Goal: Transaction & Acquisition: Purchase product/service

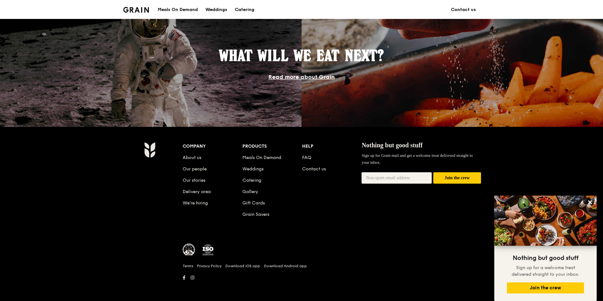
scroll to position [531, 0]
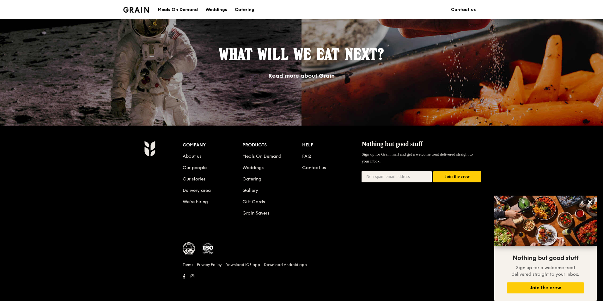
click at [242, 10] on div "Catering" at bounding box center [245, 9] width 20 height 19
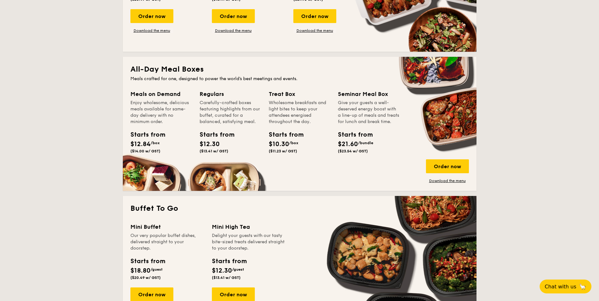
scroll to position [230, 0]
click at [444, 180] on link "Download the menu" at bounding box center [447, 180] width 43 height 5
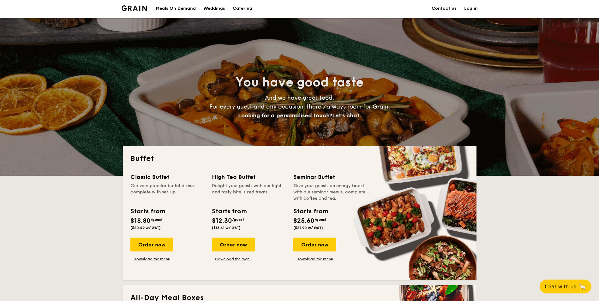
scroll to position [0, 0]
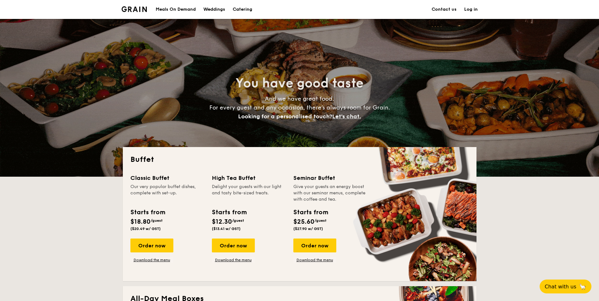
click at [186, 9] on div "Meals On Demand" at bounding box center [176, 9] width 40 height 19
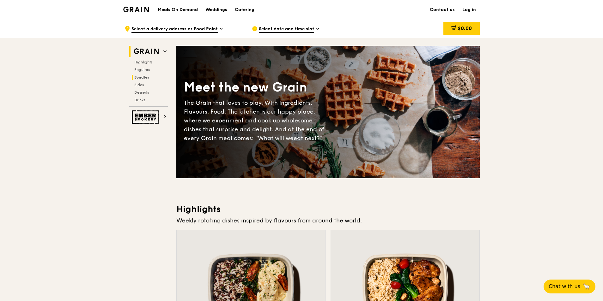
click at [143, 78] on span "Bundles" at bounding box center [141, 77] width 15 height 4
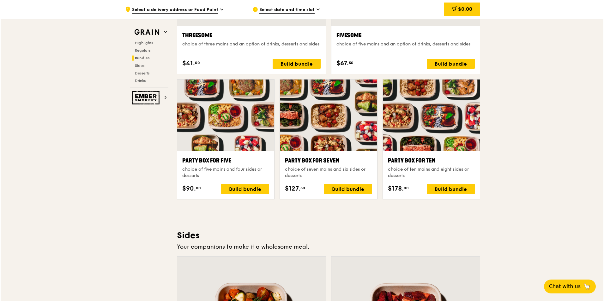
scroll to position [1203, 0]
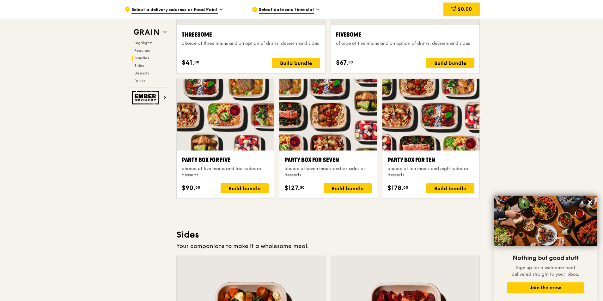
click at [458, 169] on div "choice of ten mains and eight sides or desserts" at bounding box center [430, 172] width 87 height 13
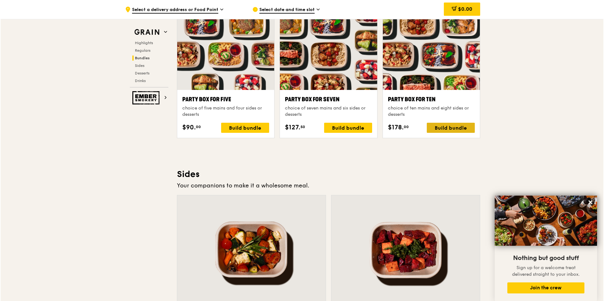
scroll to position [1267, 0]
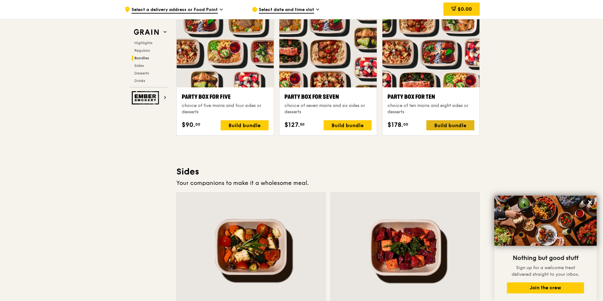
click at [454, 122] on div "Build bundle" at bounding box center [450, 125] width 48 height 10
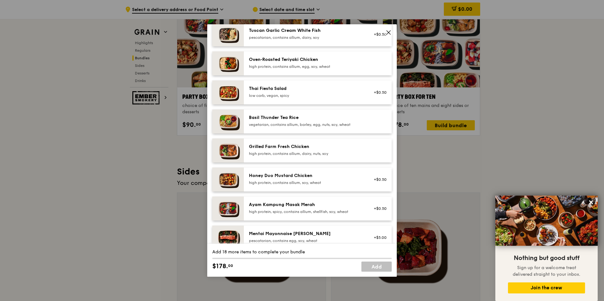
scroll to position [63, 0]
click at [301, 185] on div "high protein, contains allium, soy, wheat" at bounding box center [305, 183] width 113 height 5
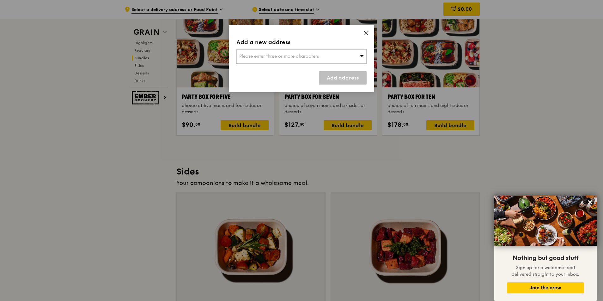
click at [364, 32] on icon at bounding box center [366, 33] width 6 height 6
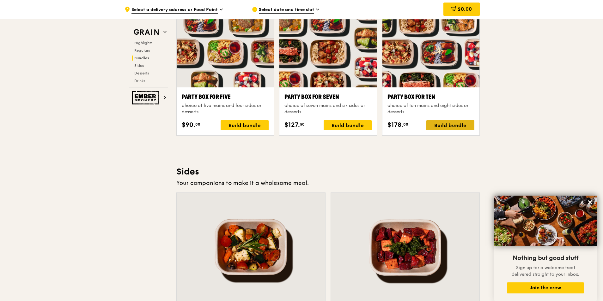
click at [437, 126] on div "Build bundle" at bounding box center [450, 125] width 48 height 10
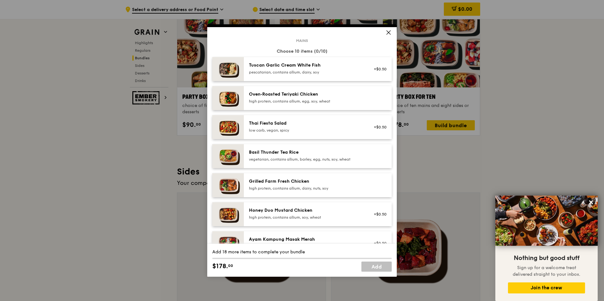
scroll to position [95, 0]
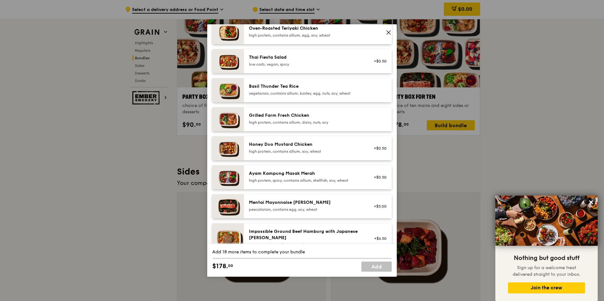
drag, startPoint x: 325, startPoint y: 143, endPoint x: 258, endPoint y: 142, distance: 66.7
click at [258, 142] on div "Honey Duo Mustard Chicken" at bounding box center [305, 145] width 113 height 6
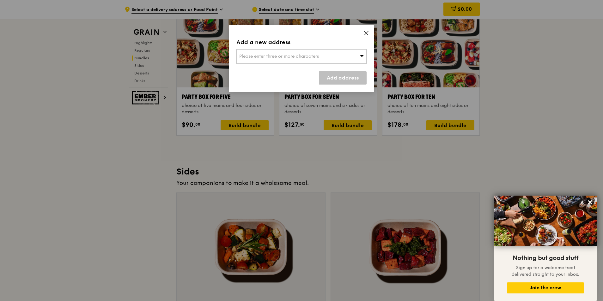
click at [365, 35] on icon at bounding box center [366, 33] width 6 height 6
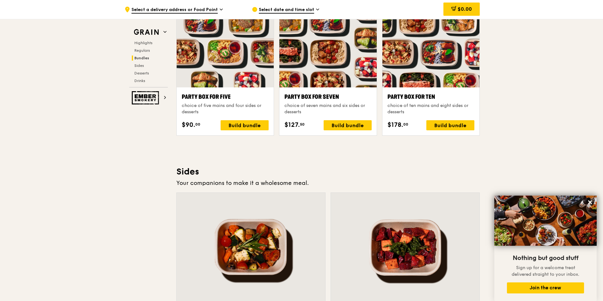
click at [425, 100] on div "Party Box for Ten" at bounding box center [430, 97] width 87 height 9
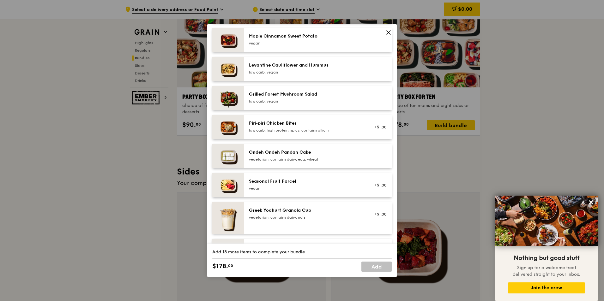
scroll to position [284, 0]
